Goal: Ask a question

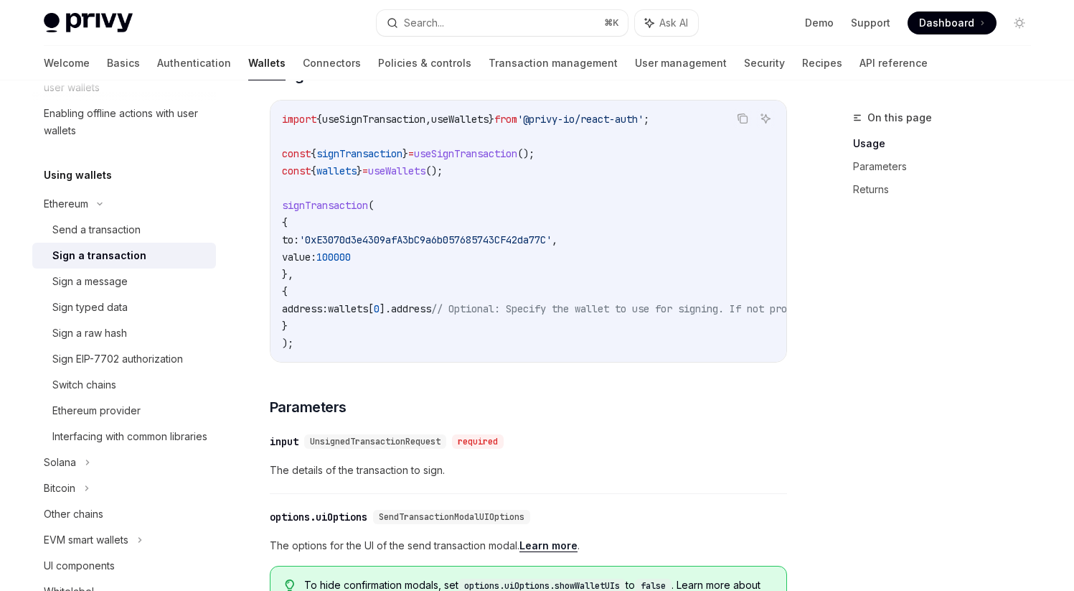
scroll to position [332, 0]
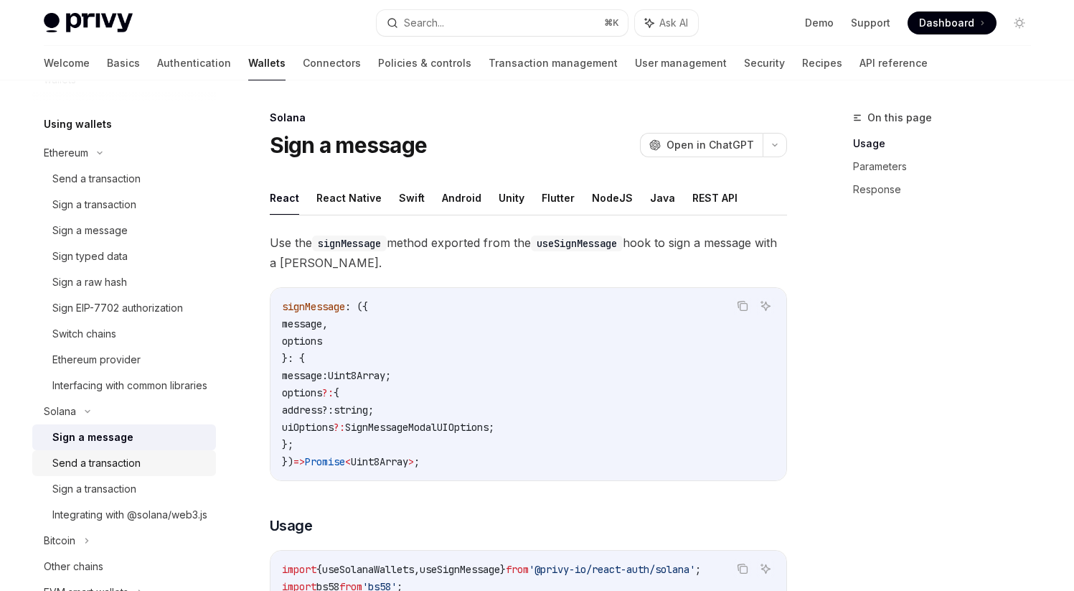
click at [126, 472] on div "Send a transaction" at bounding box center [96, 462] width 88 height 17
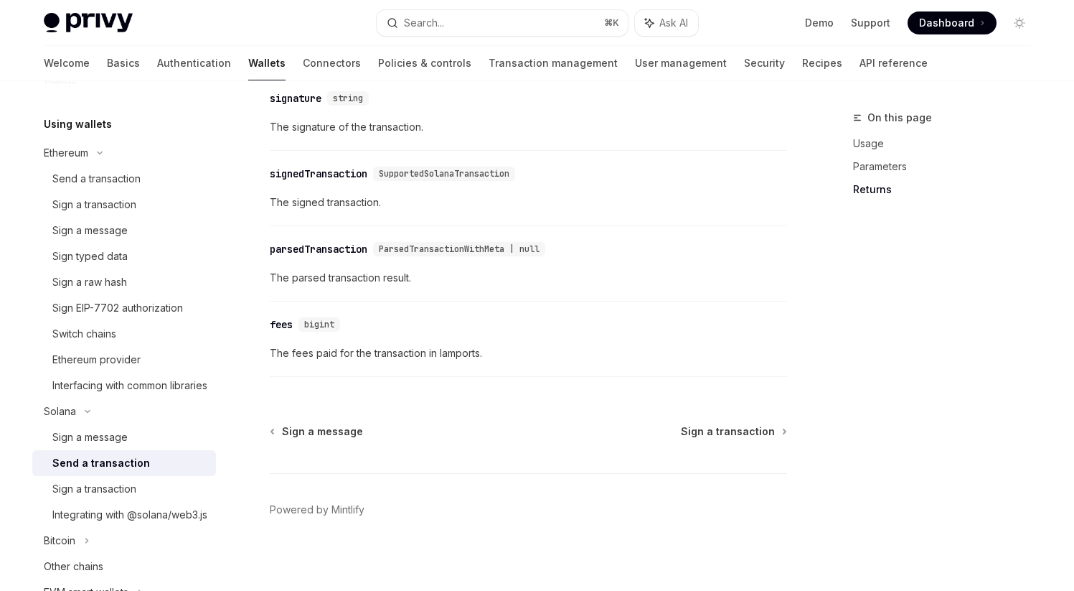
scroll to position [1836, 0]
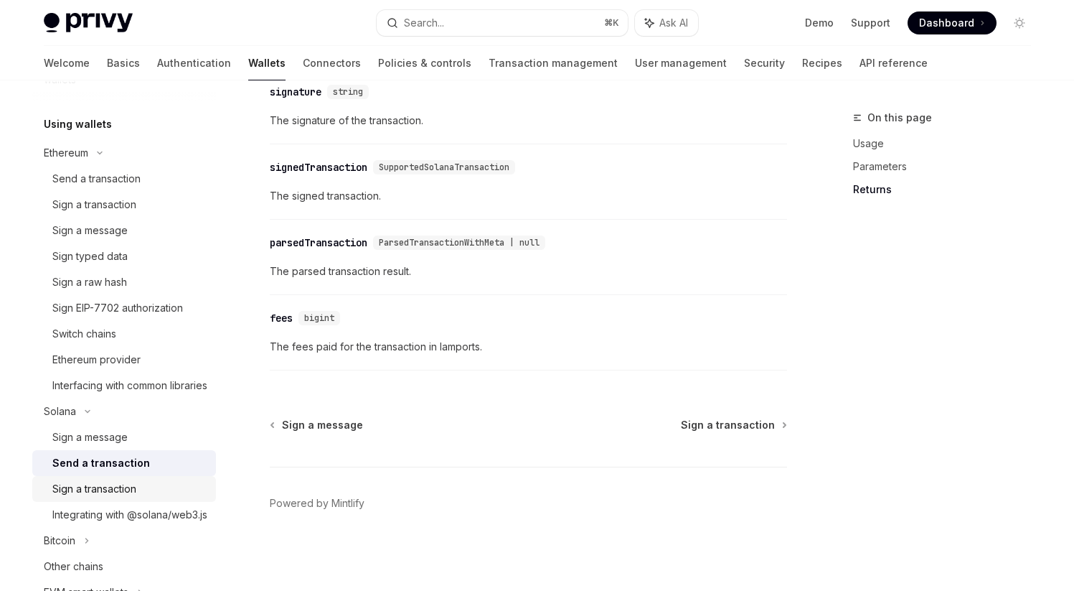
click at [105, 497] on div "Sign a transaction" at bounding box center [94, 488] width 84 height 17
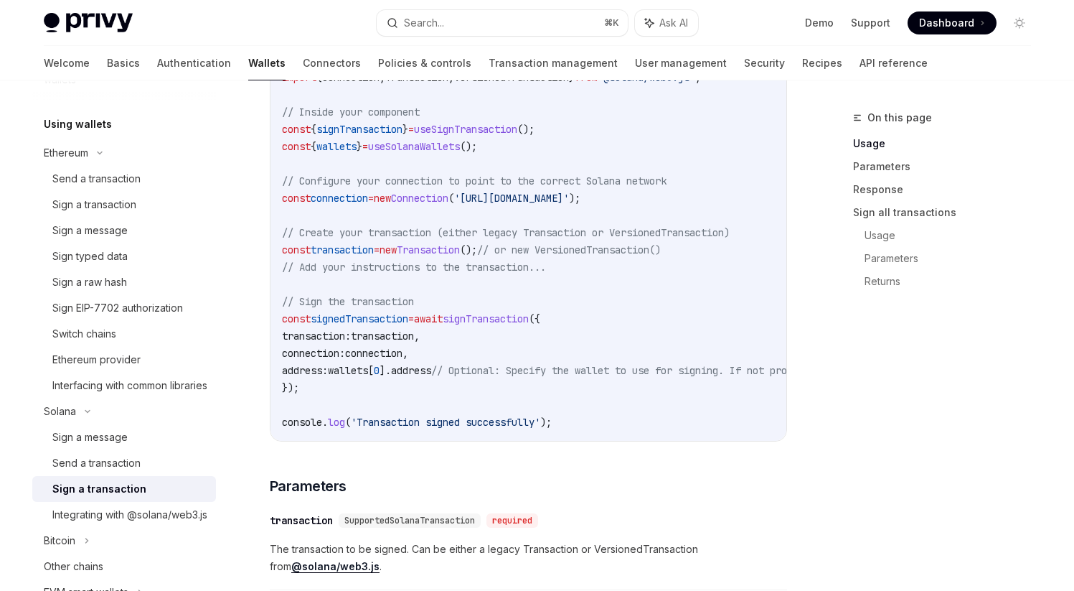
scroll to position [508, 0]
click at [128, 472] on div "Send a transaction" at bounding box center [96, 462] width 88 height 17
click at [93, 493] on link "Sign a transaction" at bounding box center [124, 489] width 184 height 26
click at [98, 472] on div "Send a transaction" at bounding box center [96, 462] width 88 height 17
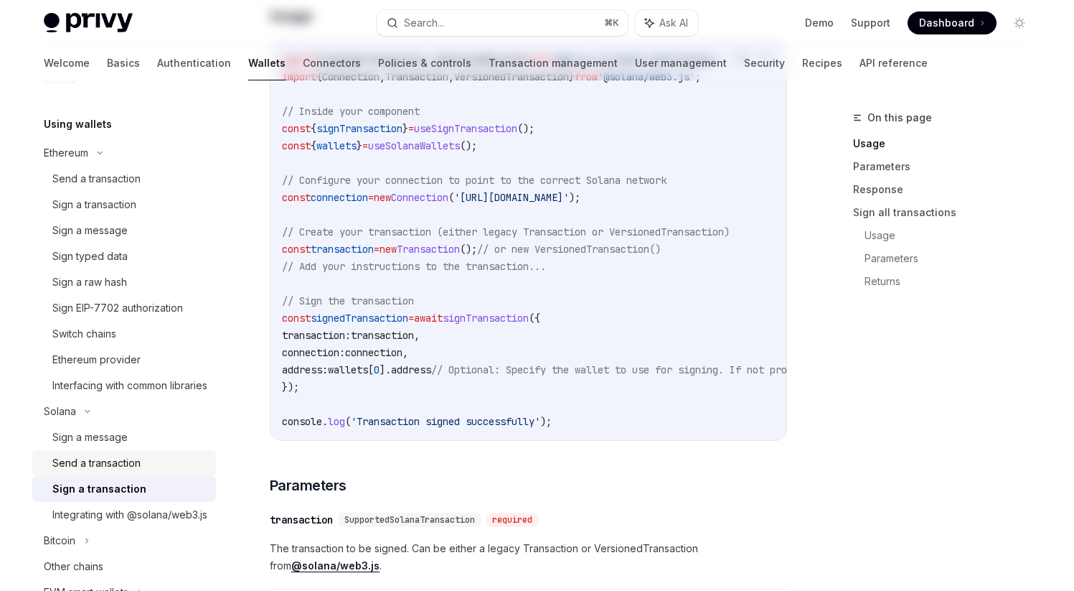
scroll to position [0, 0]
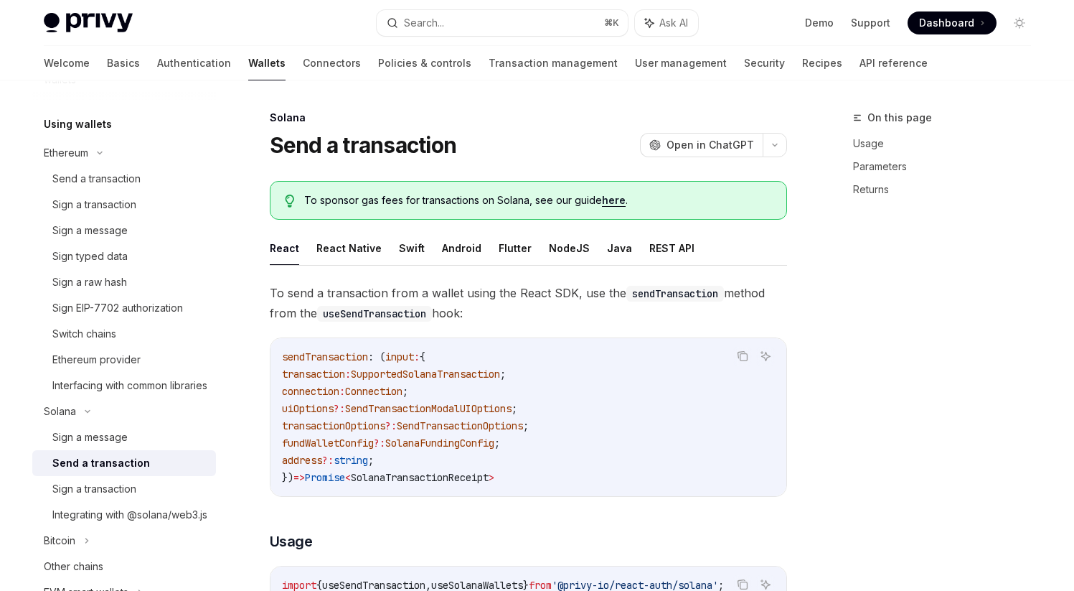
type textarea "*"
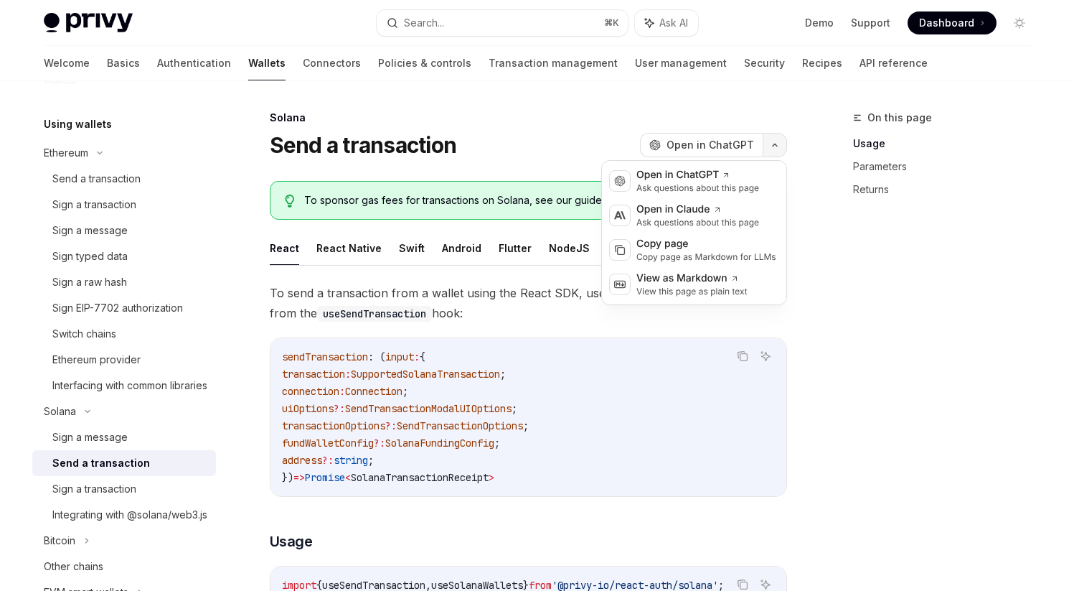
click at [766, 152] on button "button" at bounding box center [775, 145] width 24 height 24
click at [728, 184] on div "Ask questions about this page" at bounding box center [698, 187] width 123 height 11
